Goal: Ask a question

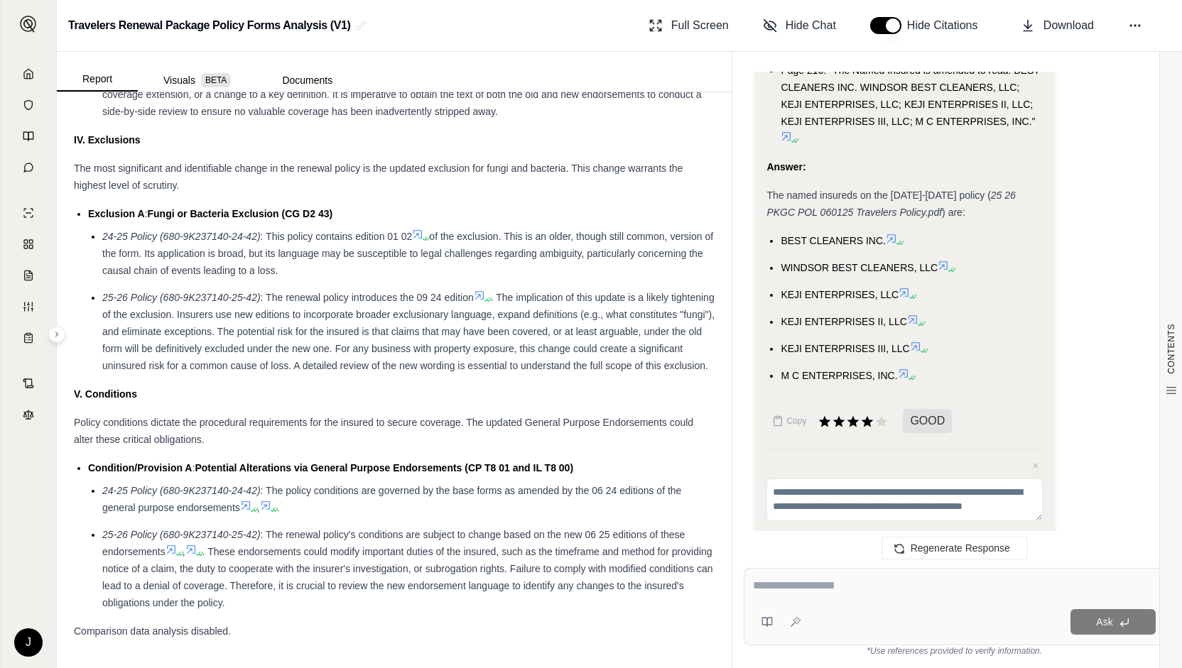
scroll to position [4448, 0]
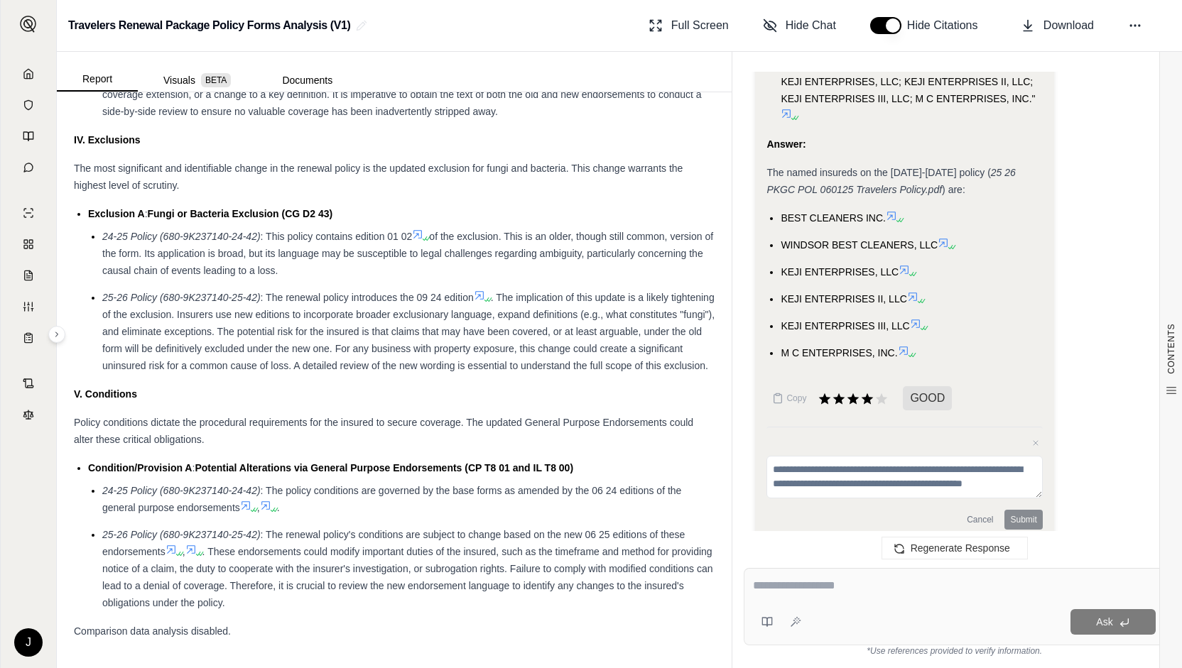
click at [813, 610] on div "Ask" at bounding box center [981, 622] width 349 height 26
click at [796, 587] on textarea at bounding box center [954, 585] width 403 height 17
click at [818, 602] on div "Ask" at bounding box center [954, 606] width 421 height 77
type textarea "**********"
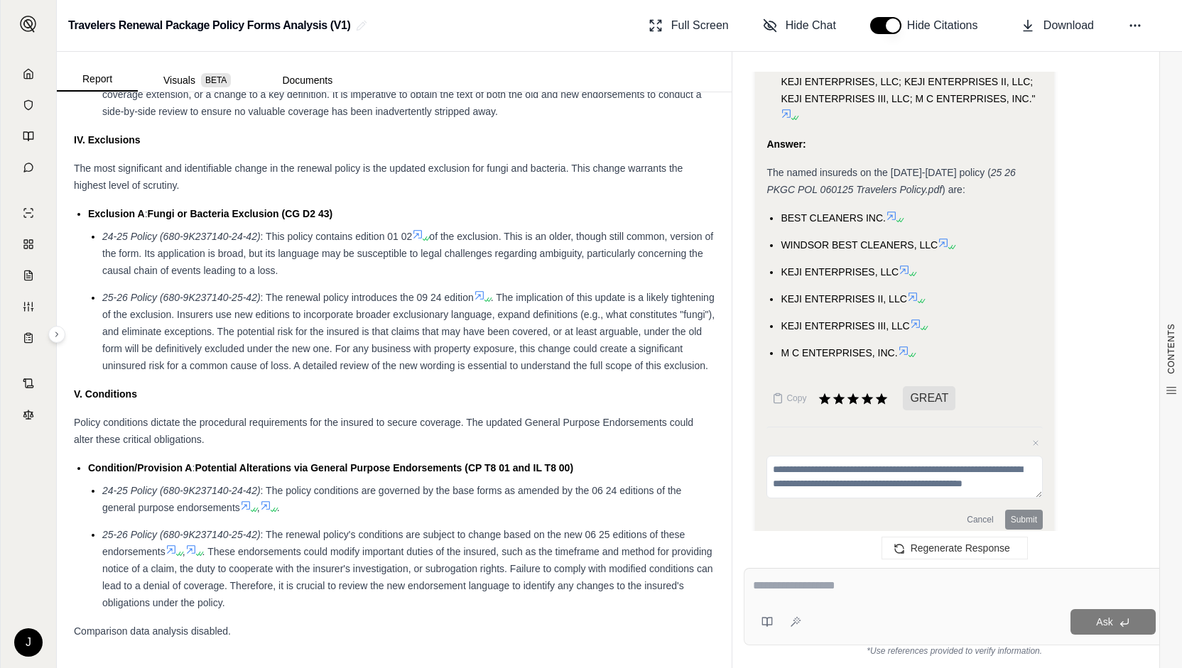
click at [888, 592] on textarea at bounding box center [954, 585] width 403 height 17
click at [888, 593] on textarea at bounding box center [954, 585] width 403 height 17
type textarea "*"
type textarea "**********"
click at [1111, 619] on span "Ask" at bounding box center [1104, 621] width 16 height 11
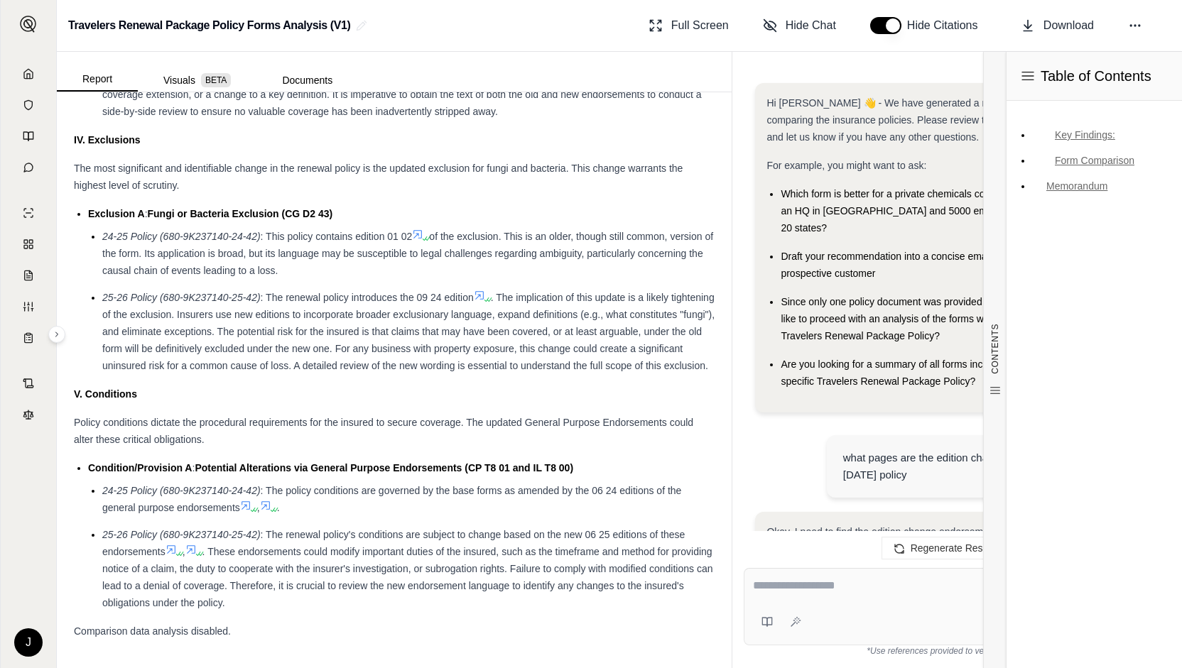
scroll to position [4972, 0]
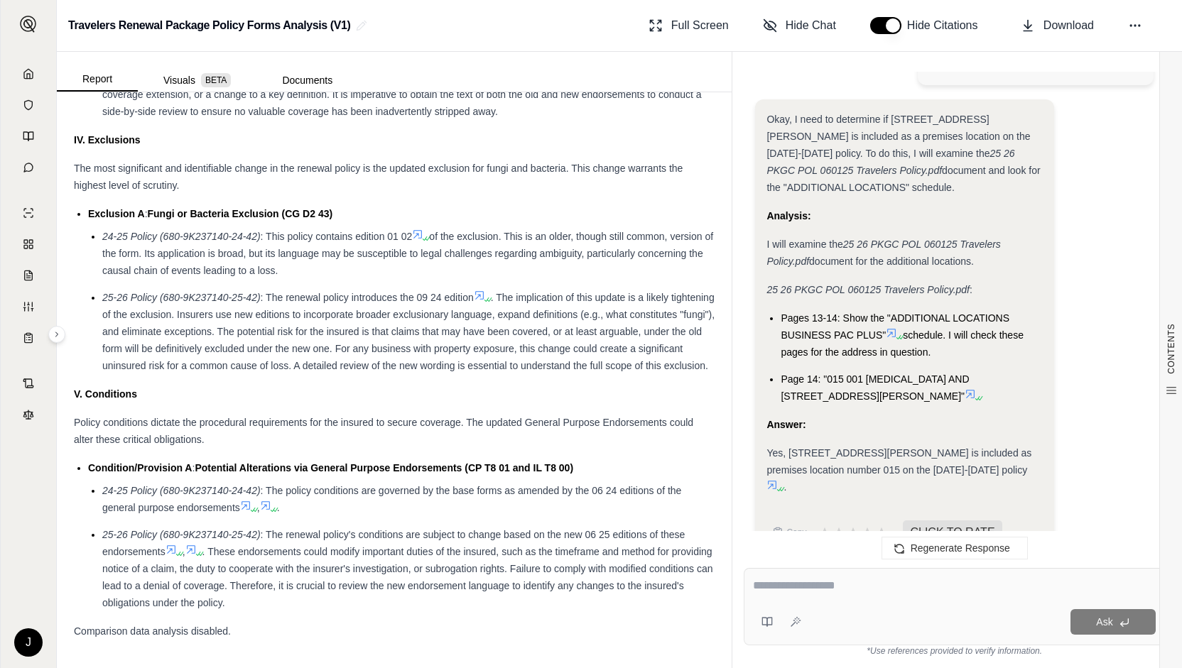
click at [826, 596] on div at bounding box center [954, 588] width 403 height 22
click at [793, 587] on textarea at bounding box center [954, 585] width 403 height 17
drag, startPoint x: 780, startPoint y: 586, endPoint x: 763, endPoint y: 585, distance: 17.1
click at [779, 586] on textarea at bounding box center [954, 585] width 403 height 17
click at [768, 586] on textarea at bounding box center [954, 585] width 403 height 17
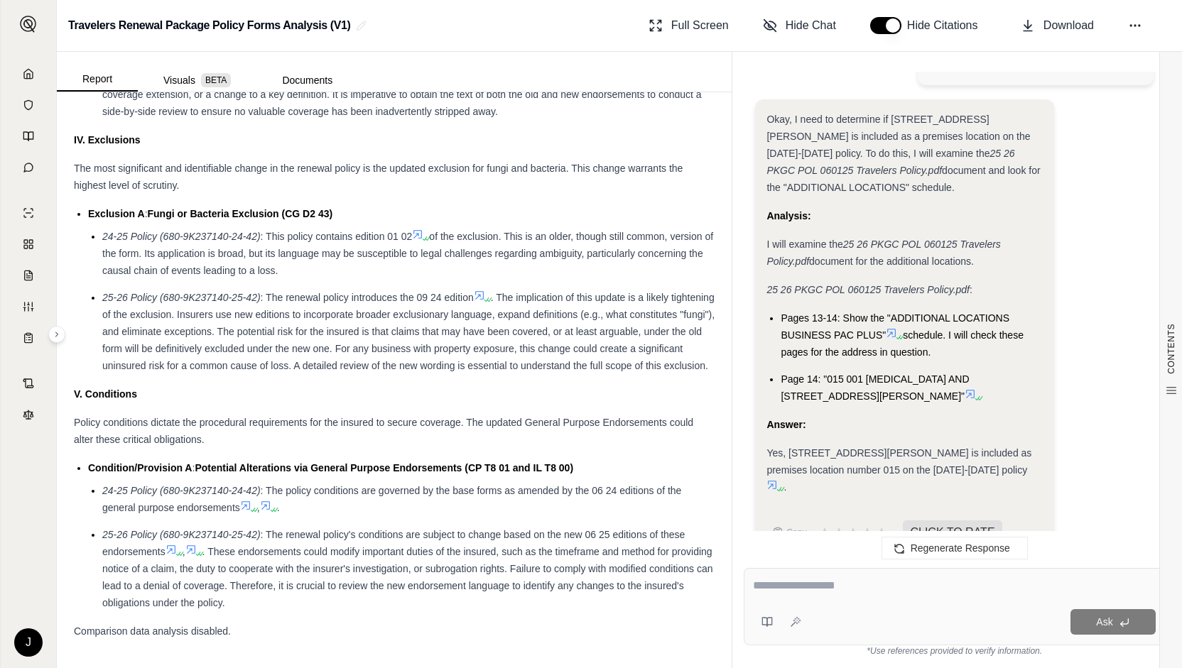
click at [768, 586] on textarea at bounding box center [954, 585] width 403 height 17
click at [766, 585] on textarea at bounding box center [954, 585] width 403 height 17
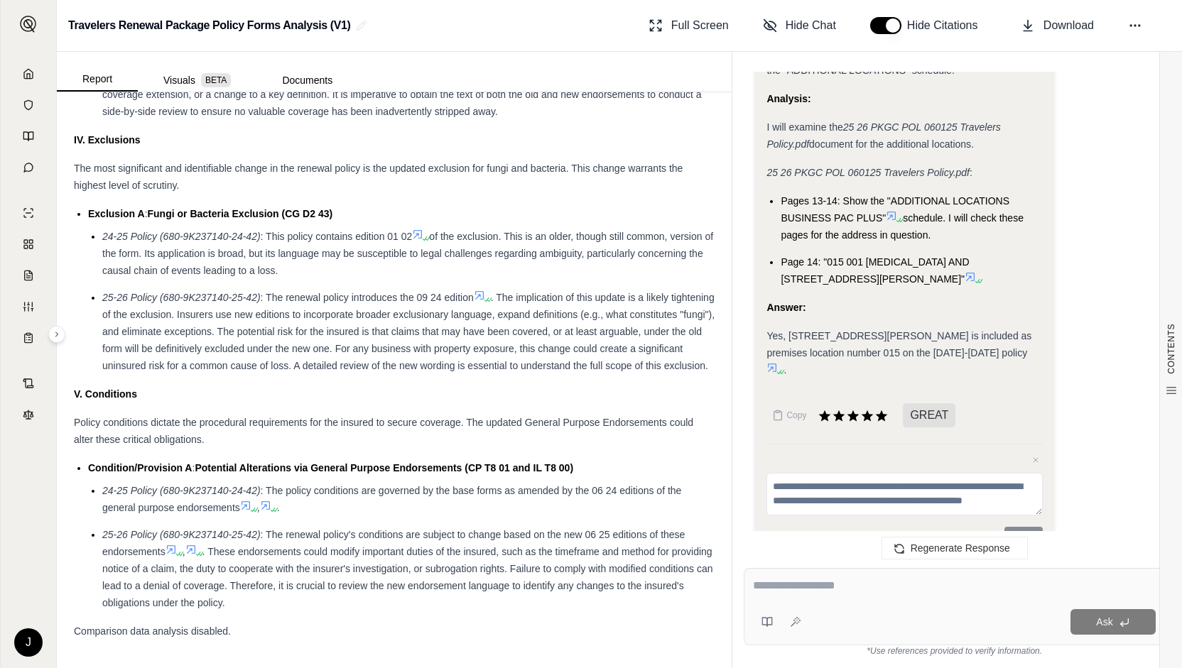
click at [794, 595] on div at bounding box center [954, 588] width 403 height 22
click at [791, 583] on textarea at bounding box center [954, 585] width 403 height 17
click at [783, 587] on textarea at bounding box center [954, 585] width 403 height 17
type textarea "**********"
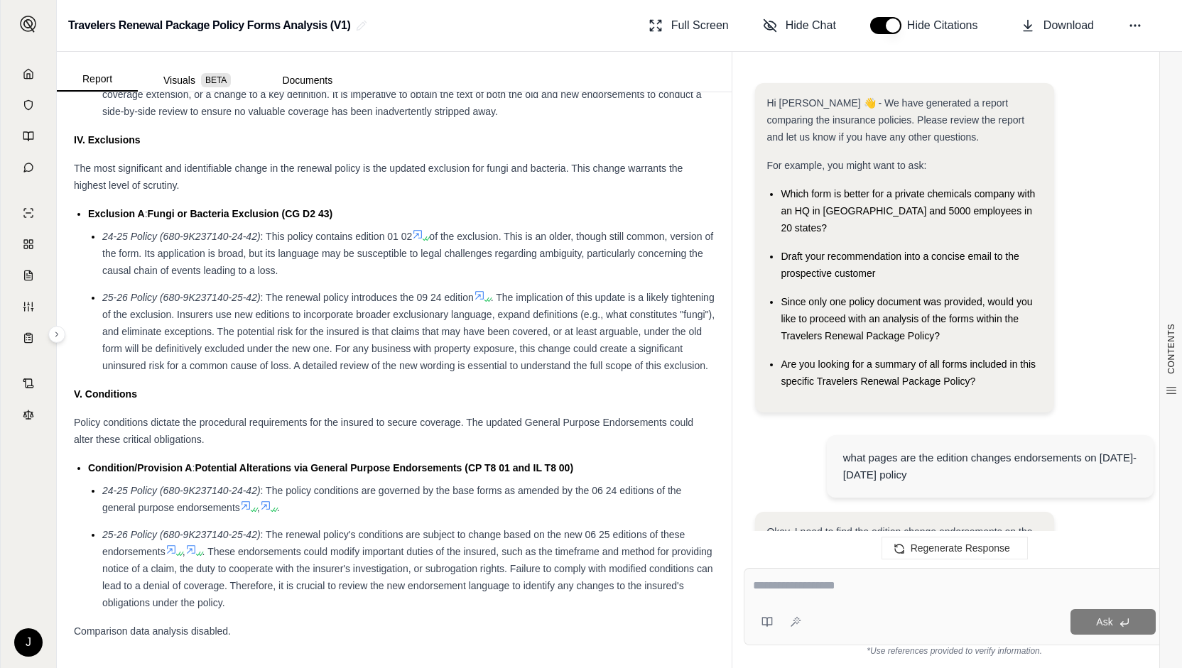
scroll to position [5548, 0]
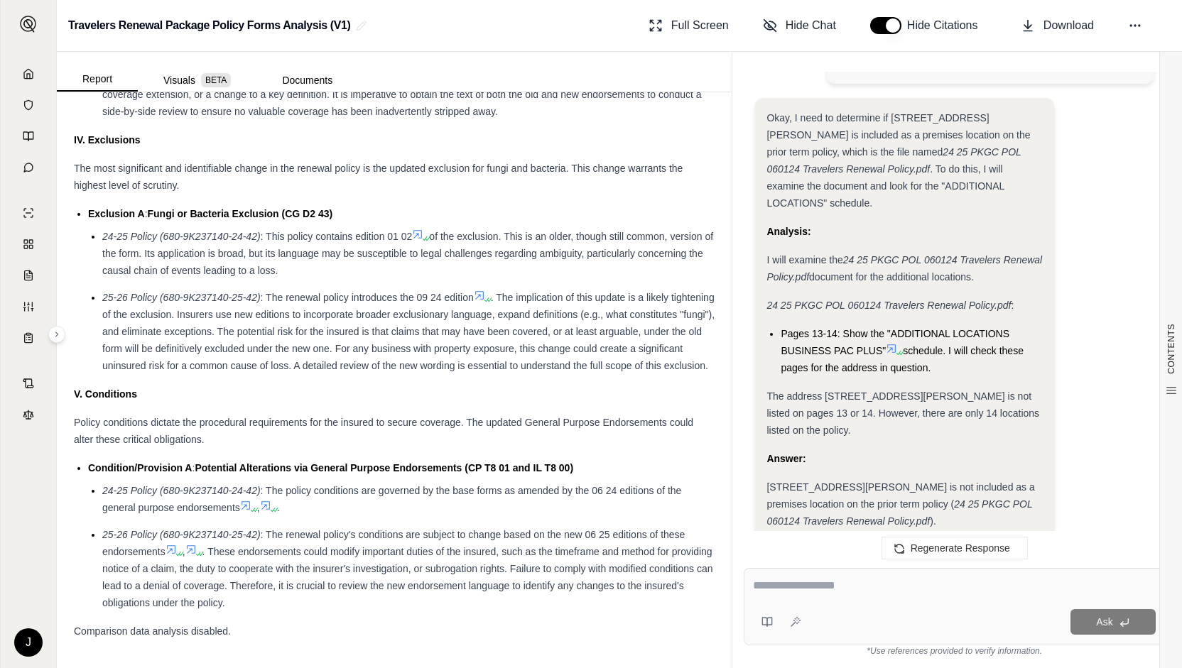
click at [881, 450] on div "Answer:" at bounding box center [904, 458] width 276 height 17
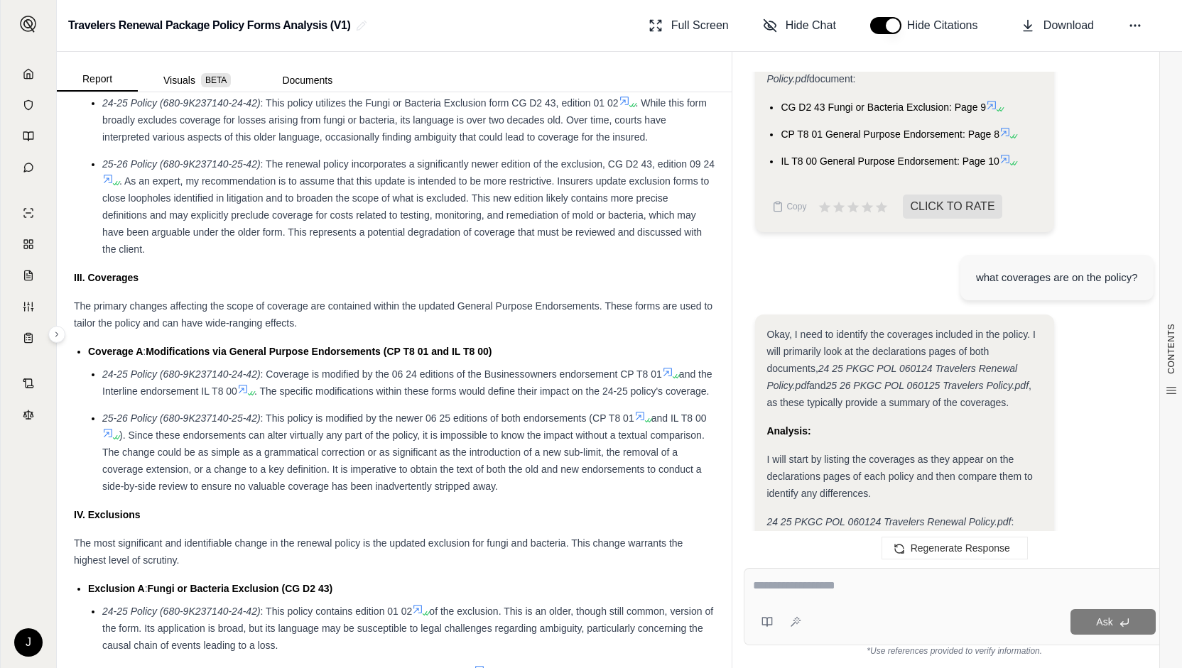
scroll to position [1318, 0]
